Goal: Task Accomplishment & Management: Use online tool/utility

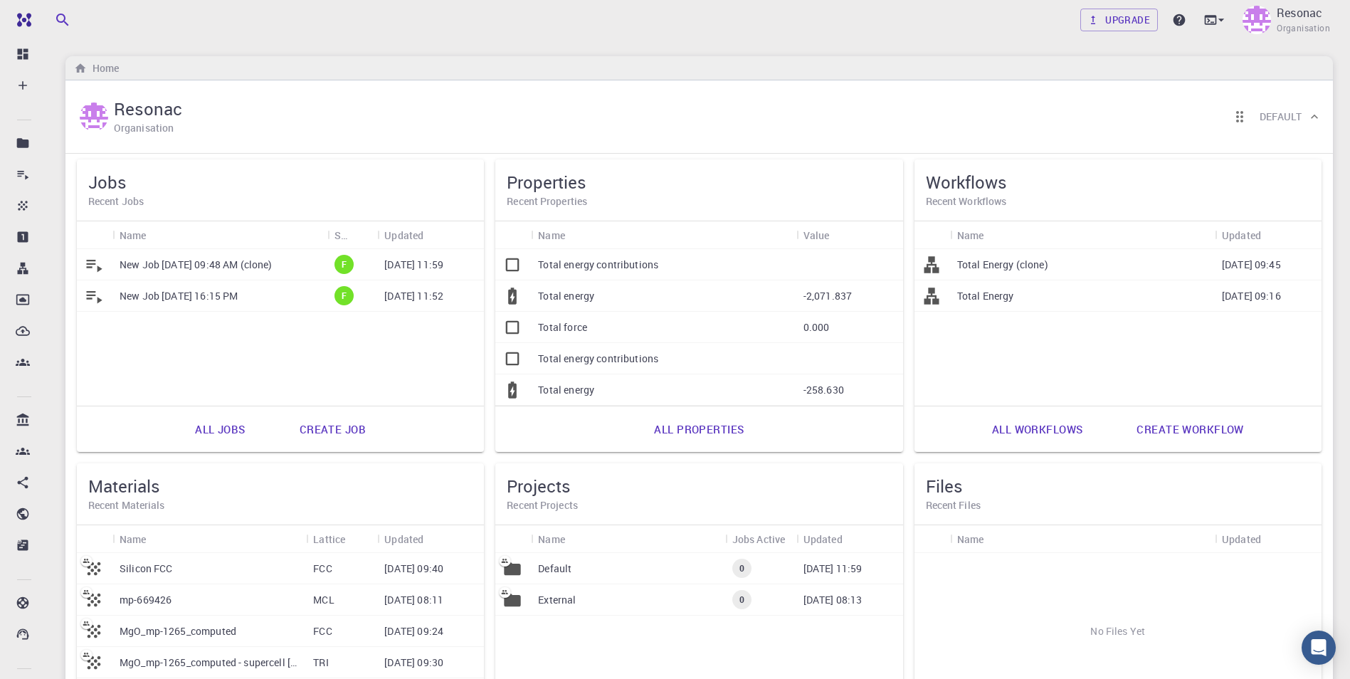
click at [229, 266] on p "New Job [DATE] 09:48 AM (clone)" at bounding box center [196, 265] width 153 height 14
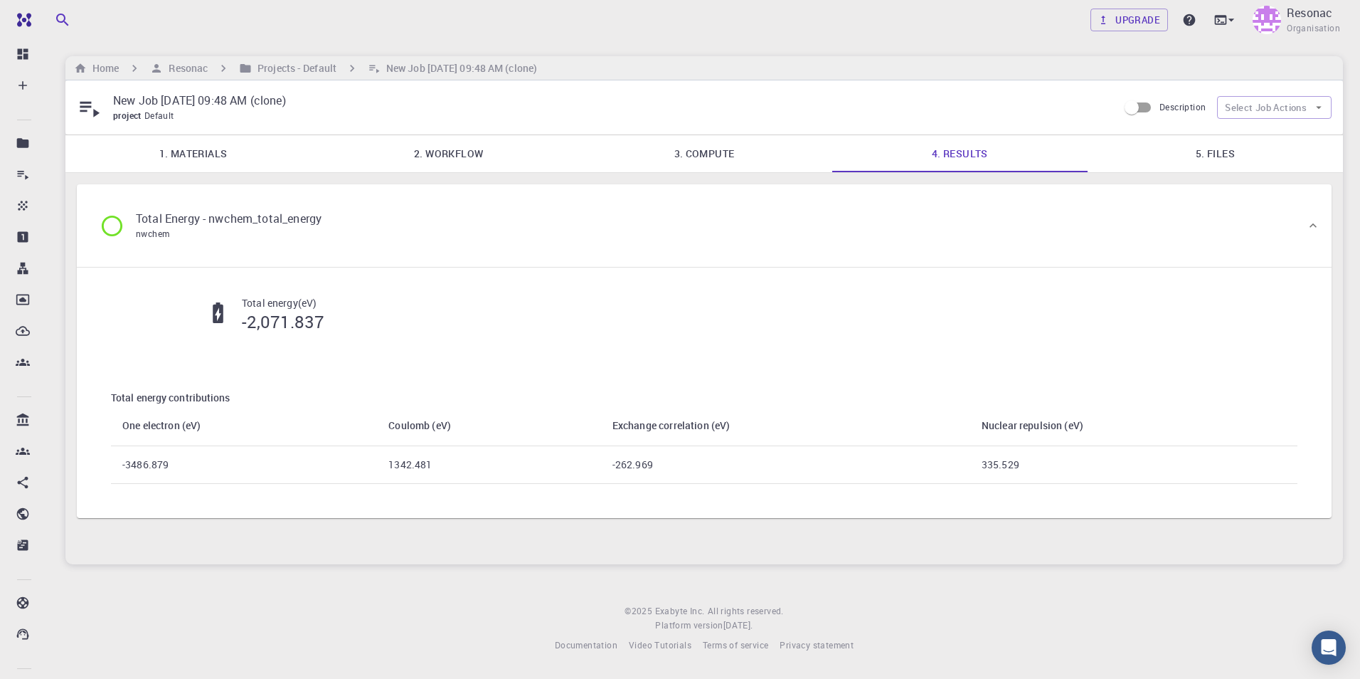
click at [110, 226] on icon at bounding box center [112, 225] width 25 height 25
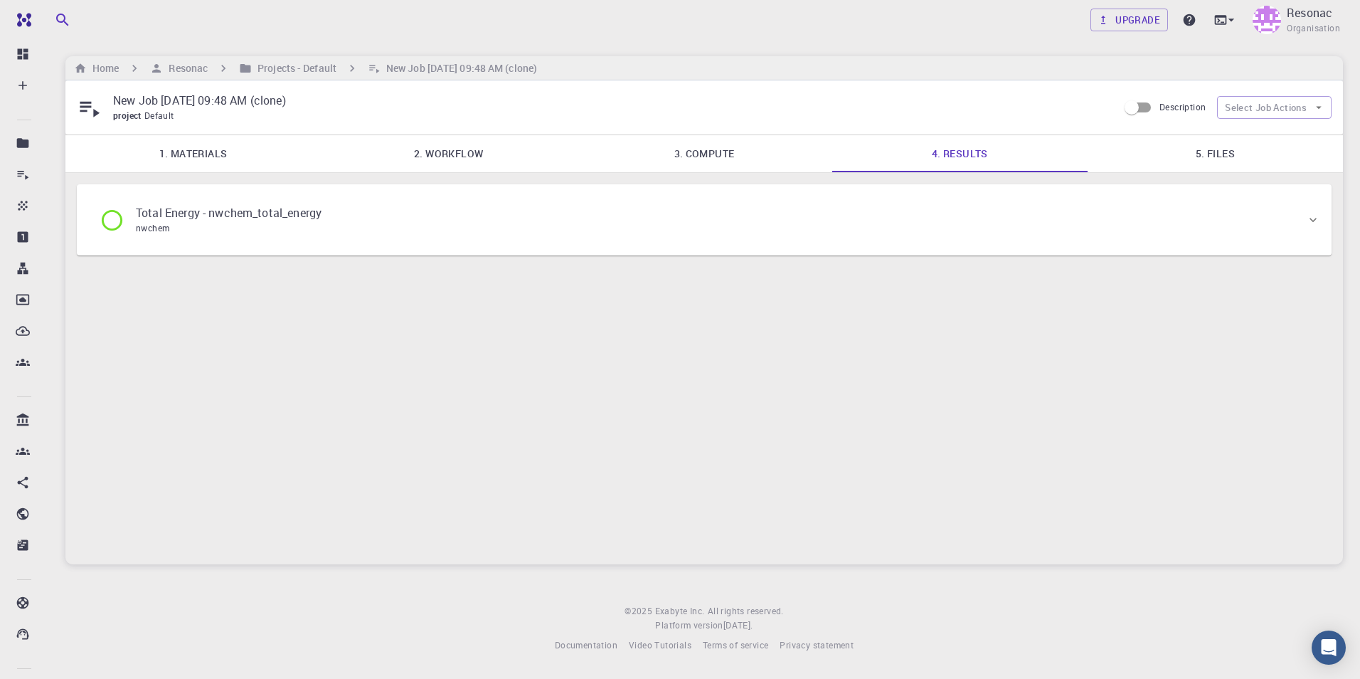
click at [110, 226] on icon at bounding box center [112, 220] width 25 height 25
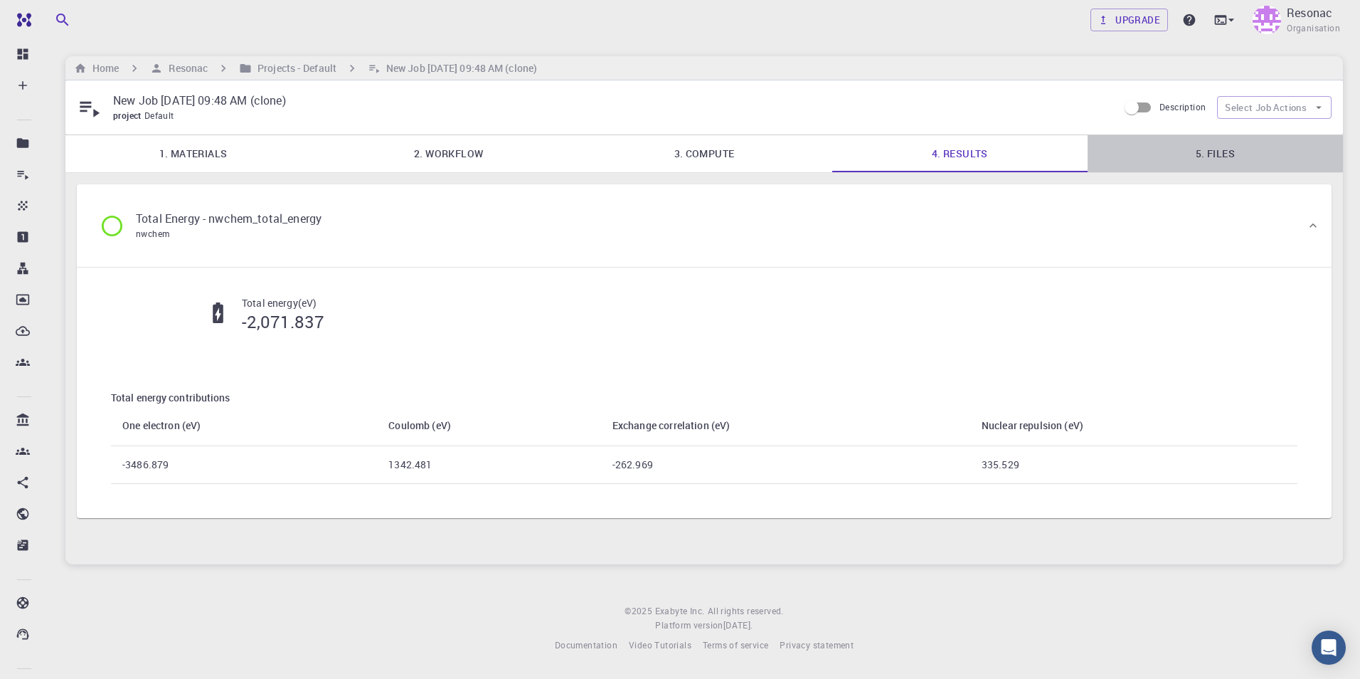
drag, startPoint x: 1216, startPoint y: 157, endPoint x: 1208, endPoint y: 158, distance: 8.0
click at [1215, 156] on link "5. Files" at bounding box center [1215, 153] width 255 height 37
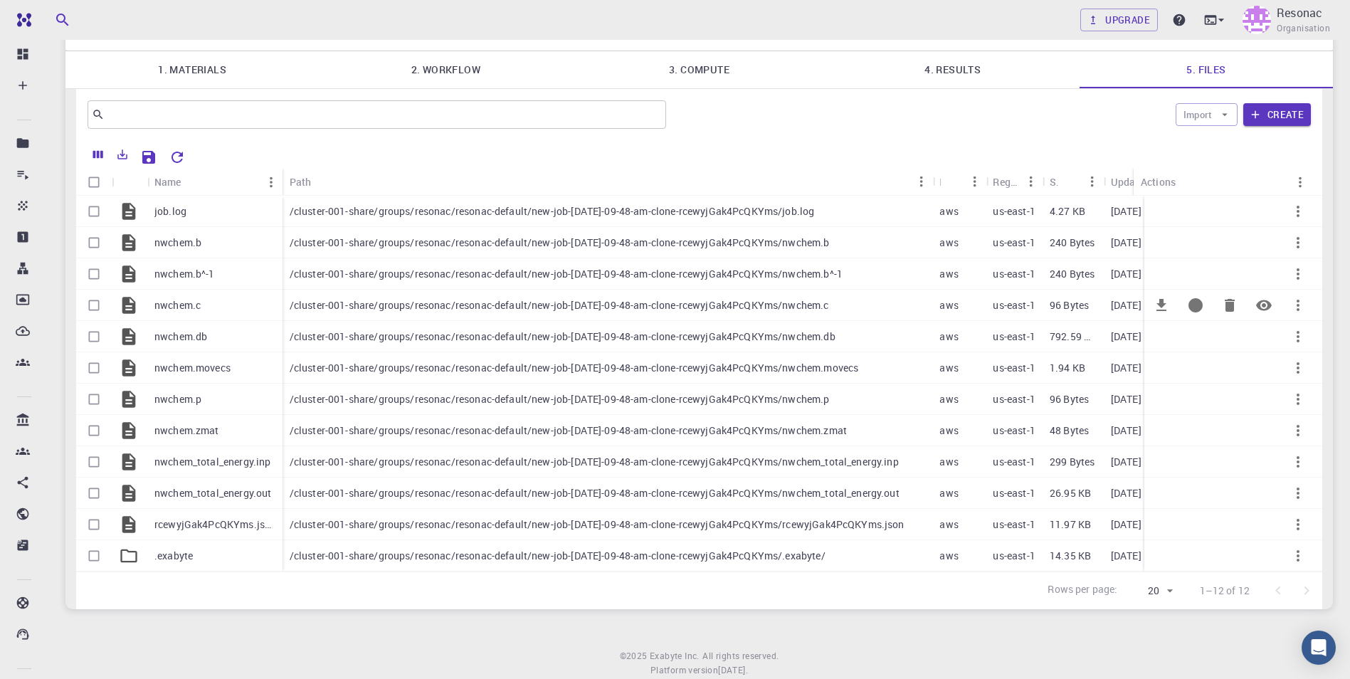
scroll to position [136, 0]
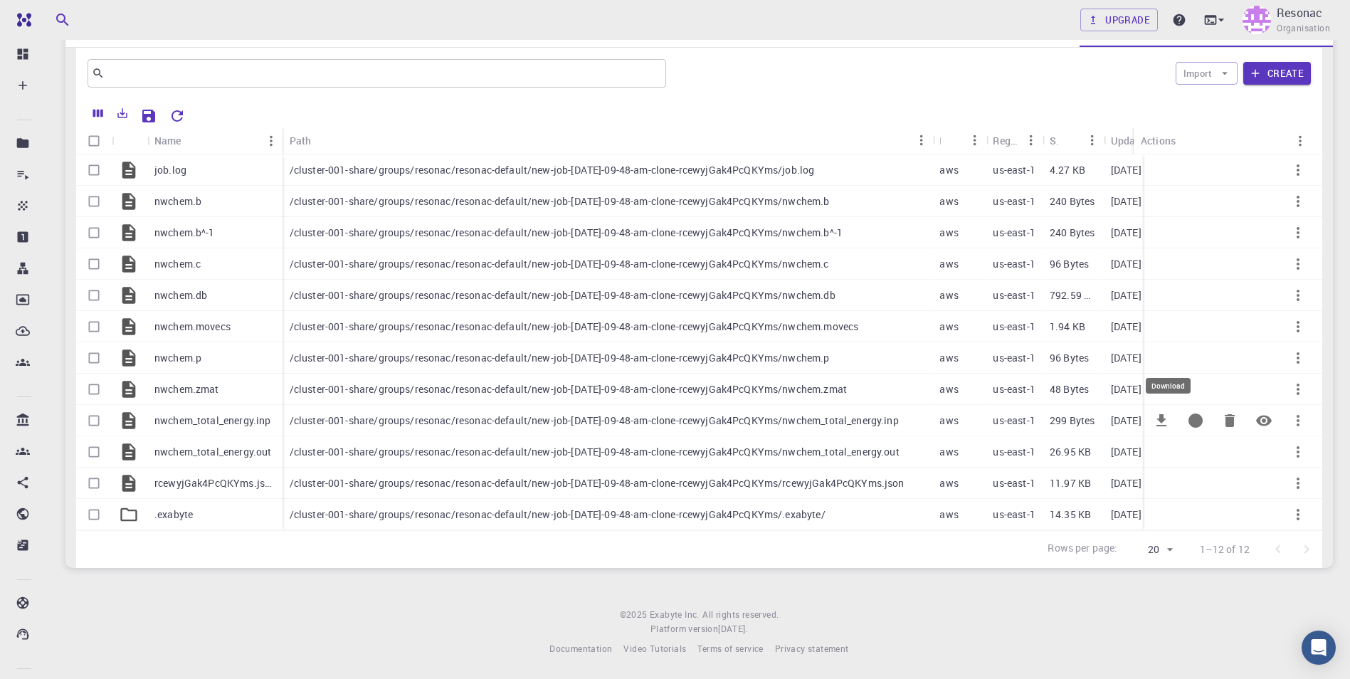
click at [1156, 412] on icon "Download" at bounding box center [1161, 420] width 17 height 17
click at [1163, 445] on icon "Download" at bounding box center [1161, 451] width 10 height 12
click at [1161, 164] on icon "Download" at bounding box center [1161, 170] width 10 height 12
click at [1288, 19] on p "Resonac" at bounding box center [1299, 12] width 46 height 17
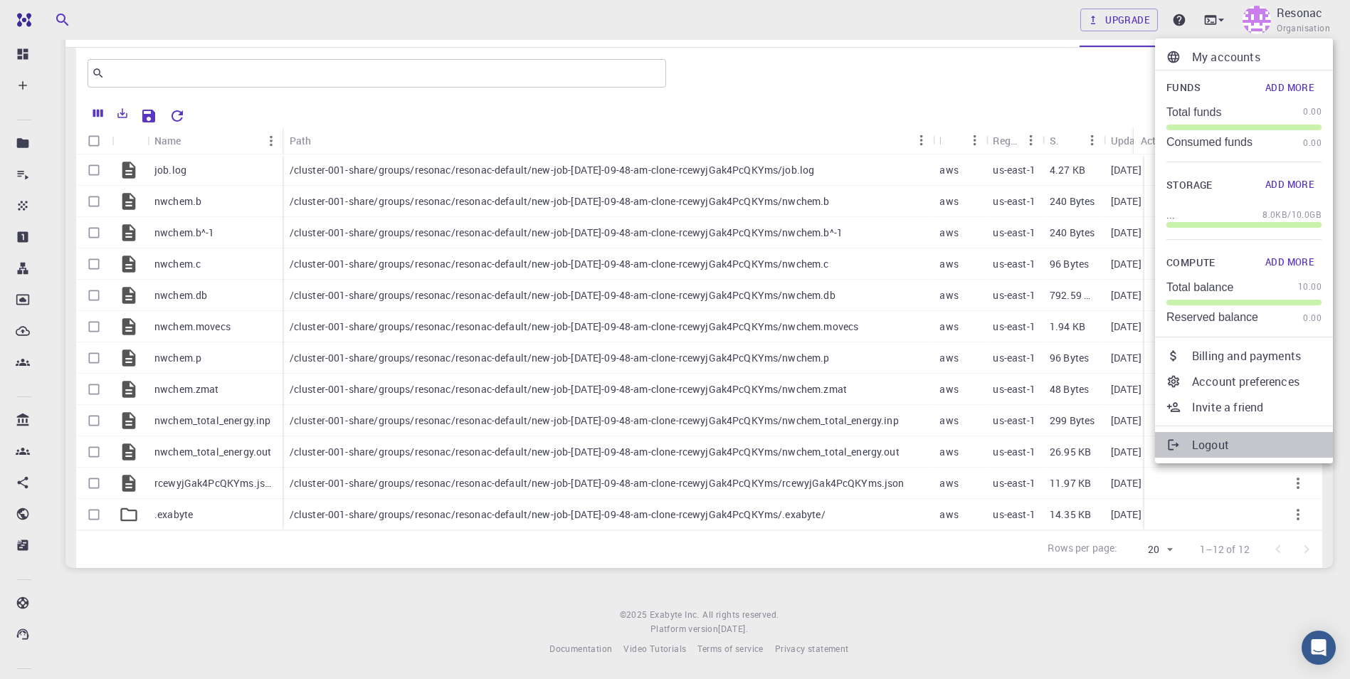
click at [1198, 438] on p "Logout" at bounding box center [1256, 444] width 129 height 17
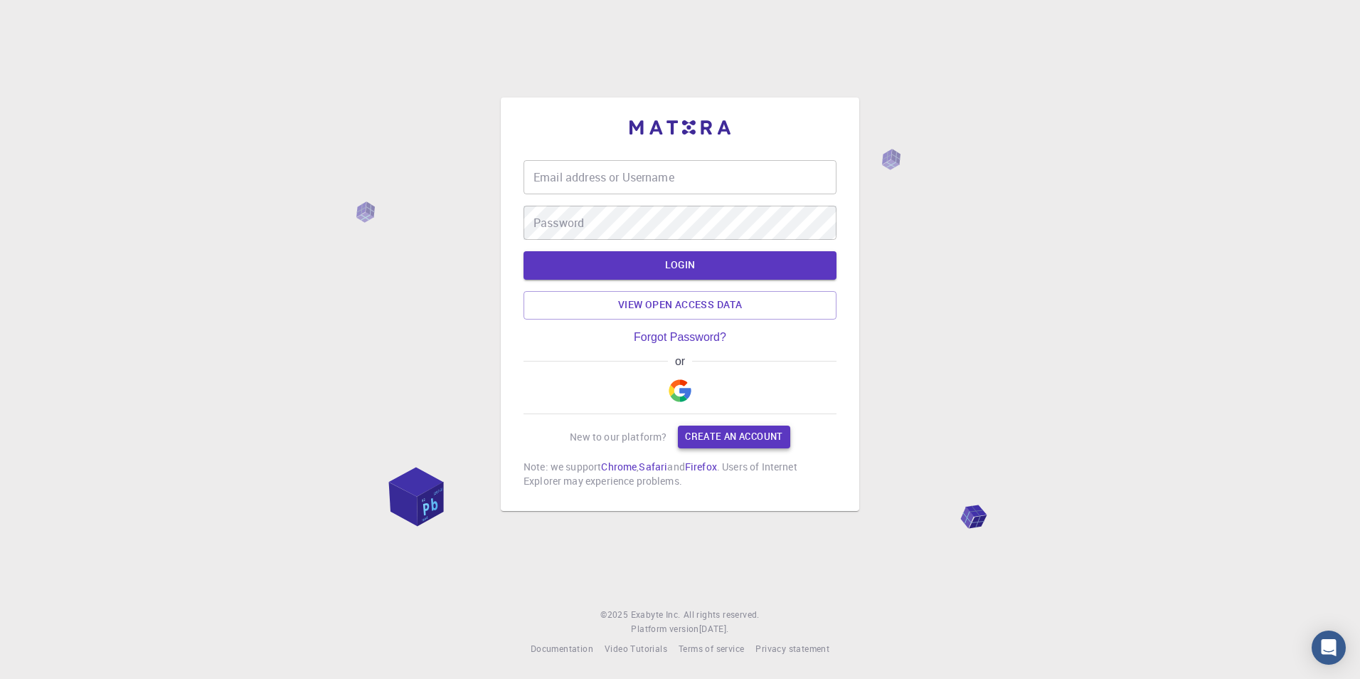
type input "asoma"
